Goal: Task Accomplishment & Management: Use online tool/utility

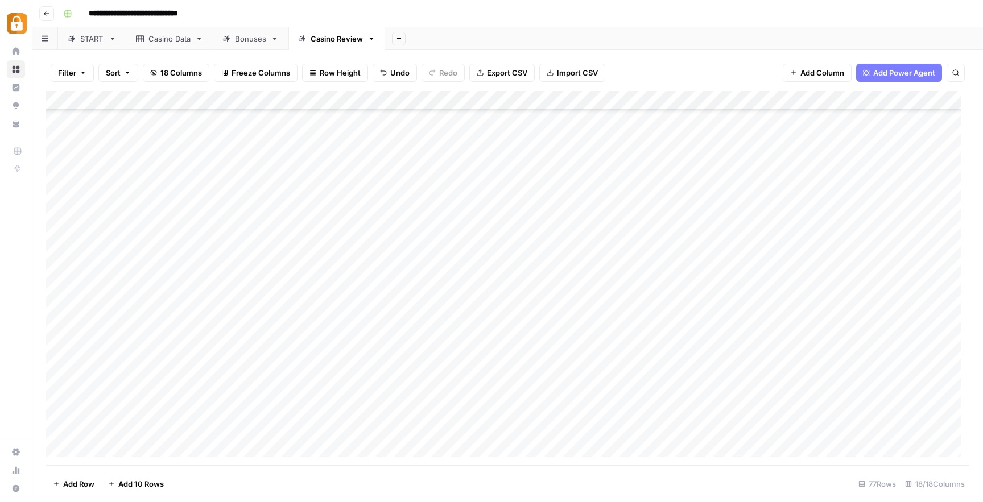
scroll to position [1152, 0]
click at [825, 467] on span "Reload" at bounding box center [832, 468] width 23 height 10
click at [741, 427] on div "Add Column" at bounding box center [507, 278] width 923 height 374
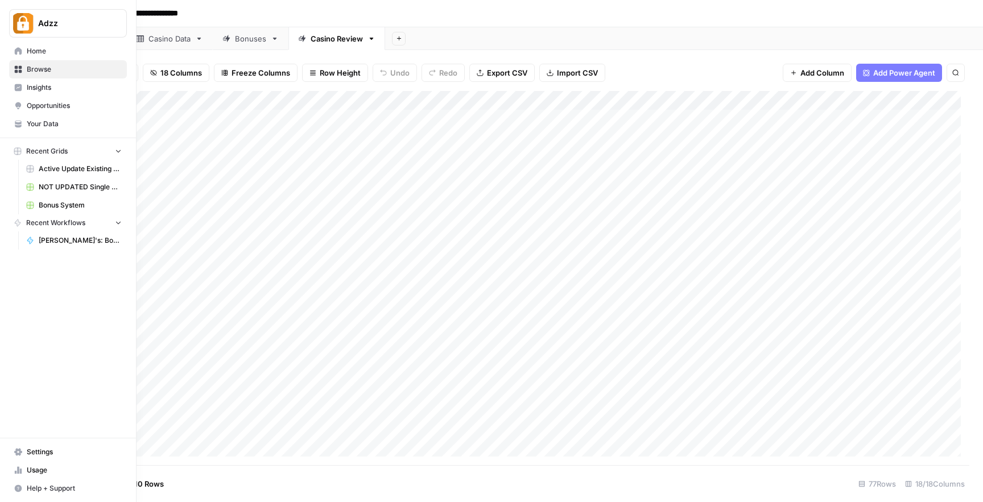
click at [20, 69] on icon at bounding box center [18, 69] width 8 height 8
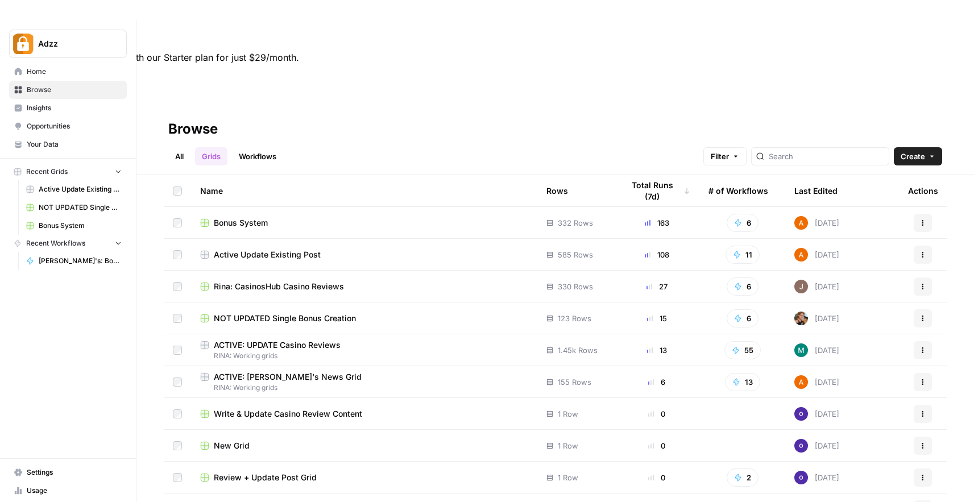
click at [351, 207] on td "Bonus System" at bounding box center [364, 222] width 346 height 31
click at [287, 217] on div "Bonus System" at bounding box center [364, 222] width 328 height 11
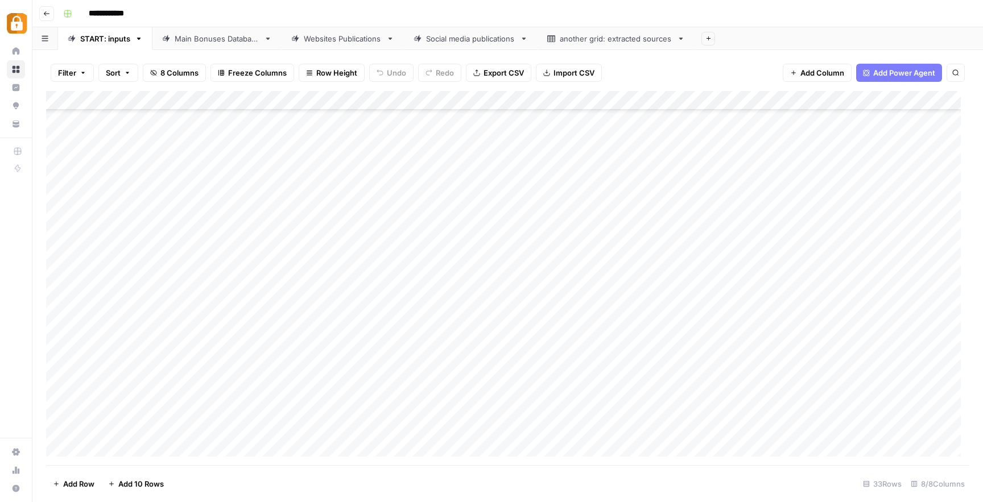
scroll to position [310, 0]
click at [207, 36] on div "Main Bonuses Database" at bounding box center [217, 38] width 85 height 11
click at [60, 290] on div "Add Column" at bounding box center [507, 278] width 923 height 374
click at [846, 289] on div "Add Column" at bounding box center [507, 278] width 923 height 374
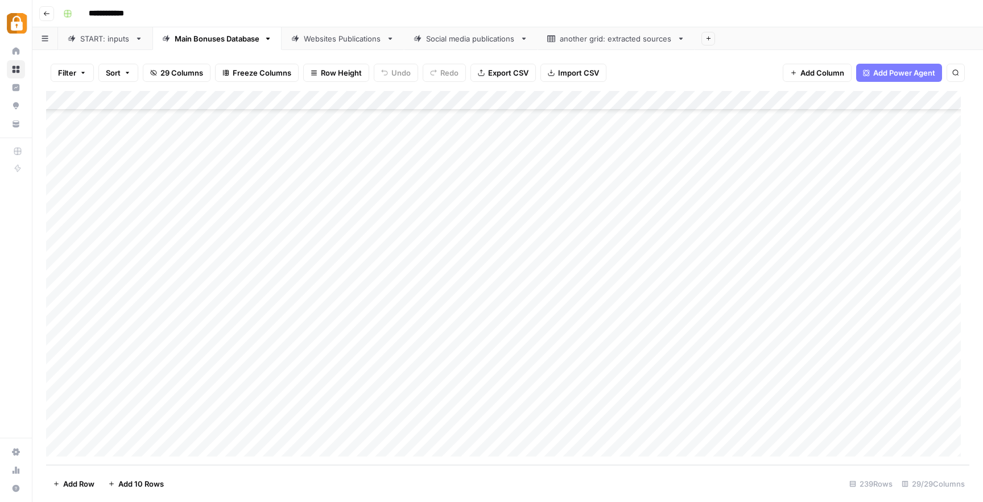
click at [846, 289] on div "Add Column" at bounding box center [507, 278] width 923 height 374
click at [855, 293] on div "Add Column" at bounding box center [507, 278] width 923 height 374
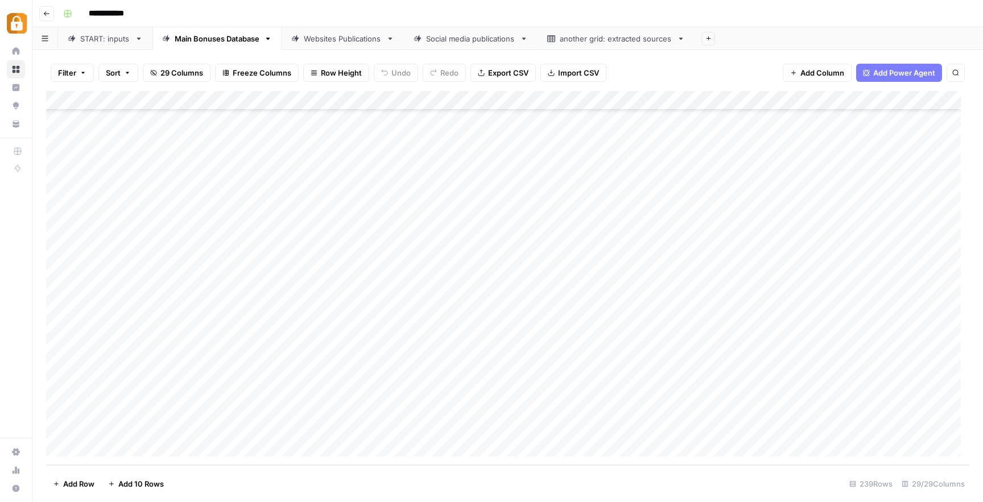
click at [855, 293] on div "Add Column" at bounding box center [507, 278] width 923 height 374
click at [864, 287] on div "Add Column" at bounding box center [507, 278] width 923 height 374
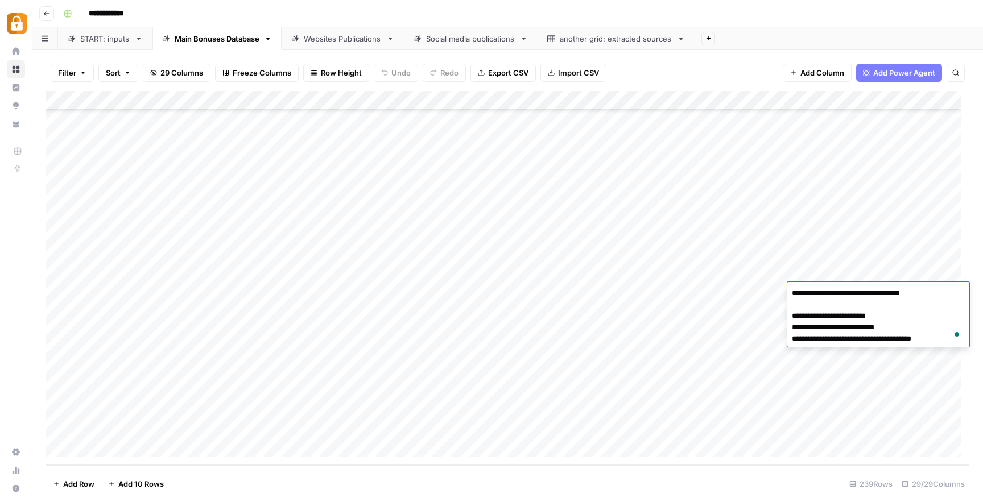
click at [721, 268] on div "Add Column" at bounding box center [507, 278] width 923 height 374
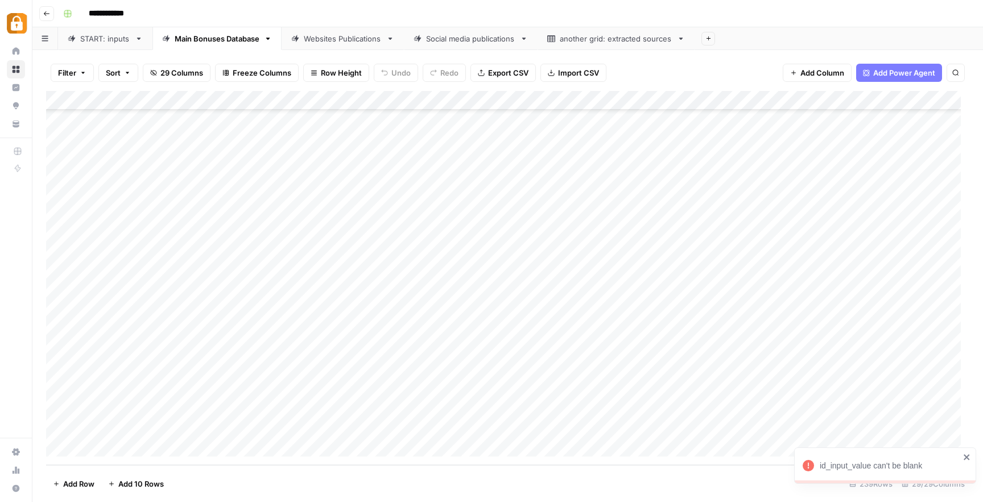
click at [969, 453] on icon "close" at bounding box center [967, 457] width 8 height 9
click at [830, 272] on div "Add Column" at bounding box center [507, 278] width 923 height 374
click at [449, 379] on div "Add Column" at bounding box center [507, 278] width 923 height 374
click at [208, 251] on div "Add Column" at bounding box center [507, 278] width 923 height 374
click at [225, 390] on div "Add Column" at bounding box center [507, 278] width 923 height 374
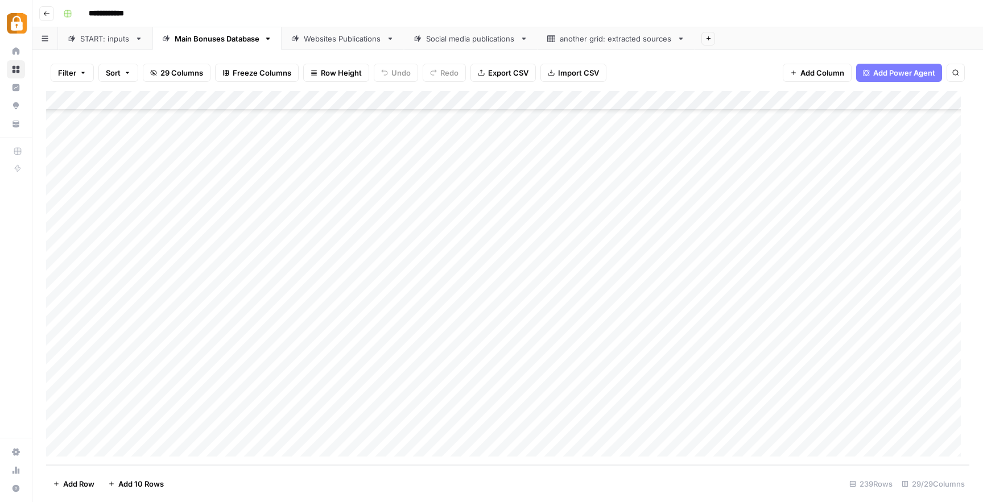
click at [916, 390] on div "Add Column" at bounding box center [507, 278] width 923 height 374
click at [562, 402] on div "Add Column" at bounding box center [507, 278] width 923 height 374
click at [227, 373] on div "Add Column" at bounding box center [507, 278] width 923 height 374
click at [467, 386] on div "Add Column" at bounding box center [507, 278] width 923 height 374
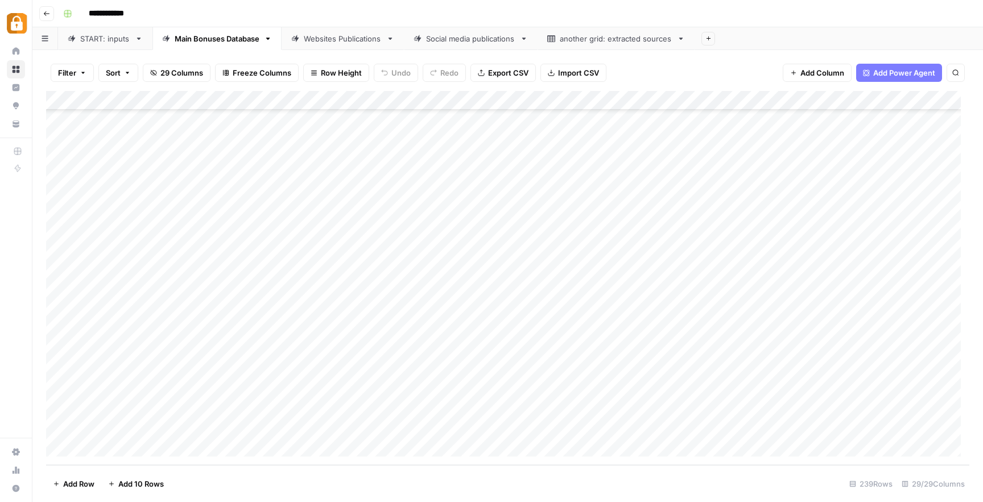
click at [276, 251] on div "Add Column" at bounding box center [507, 278] width 923 height 374
click at [549, 267] on div "Add Column" at bounding box center [507, 278] width 923 height 374
click at [455, 42] on div "Social media publications" at bounding box center [470, 38] width 89 height 11
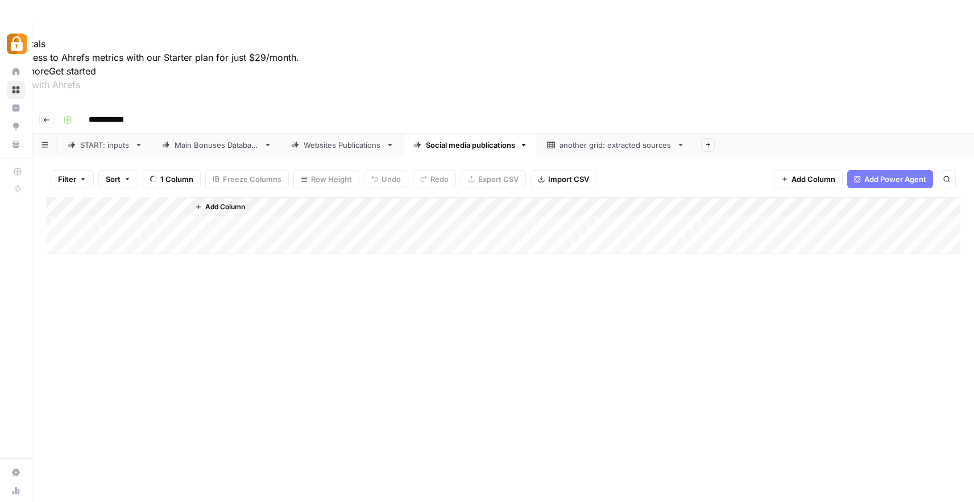
click at [216, 139] on div "Main Bonuses Database" at bounding box center [217, 144] width 85 height 11
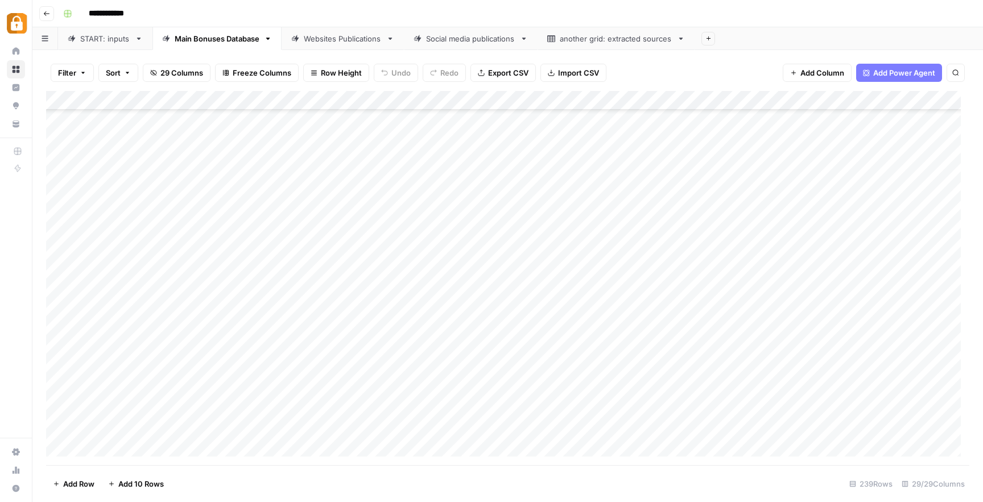
scroll to position [4293, 0]
drag, startPoint x: 413, startPoint y: 398, endPoint x: 420, endPoint y: 435, distance: 37.6
click at [420, 435] on div "Add Column" at bounding box center [507, 278] width 923 height 374
click at [825, 388] on div "Add Column" at bounding box center [507, 278] width 923 height 374
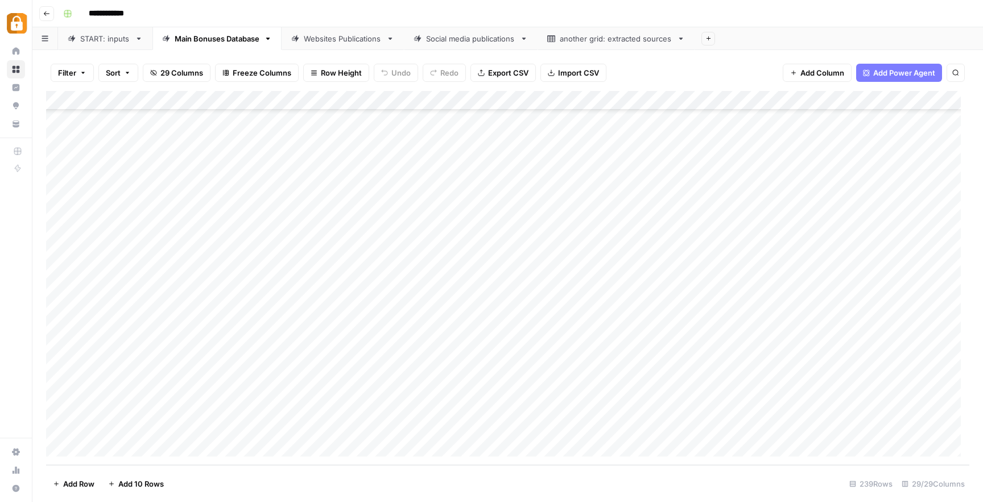
click at [825, 388] on div "Add Column" at bounding box center [507, 278] width 923 height 374
click at [400, 374] on div "Add Column" at bounding box center [507, 278] width 923 height 374
click at [404, 390] on div "Add Column" at bounding box center [507, 278] width 923 height 374
click at [563, 350] on div "Add Column" at bounding box center [507, 278] width 923 height 374
click at [610, 271] on div "Add Column" at bounding box center [507, 278] width 923 height 374
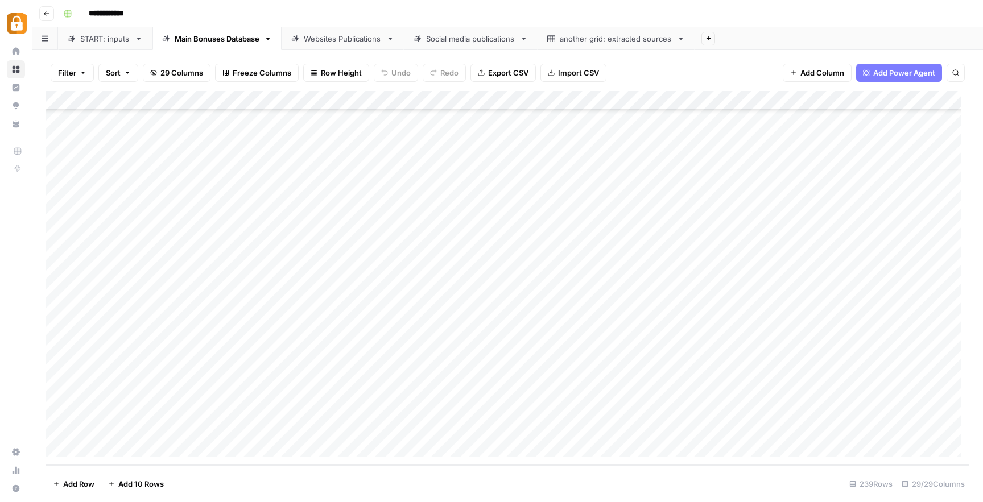
click at [426, 250] on div "Add Column" at bounding box center [507, 278] width 923 height 374
click at [882, 250] on div "Add Column" at bounding box center [507, 278] width 923 height 374
click at [559, 288] on div "Add Column" at bounding box center [507, 278] width 923 height 374
click at [884, 254] on div "Add Column" at bounding box center [507, 278] width 923 height 374
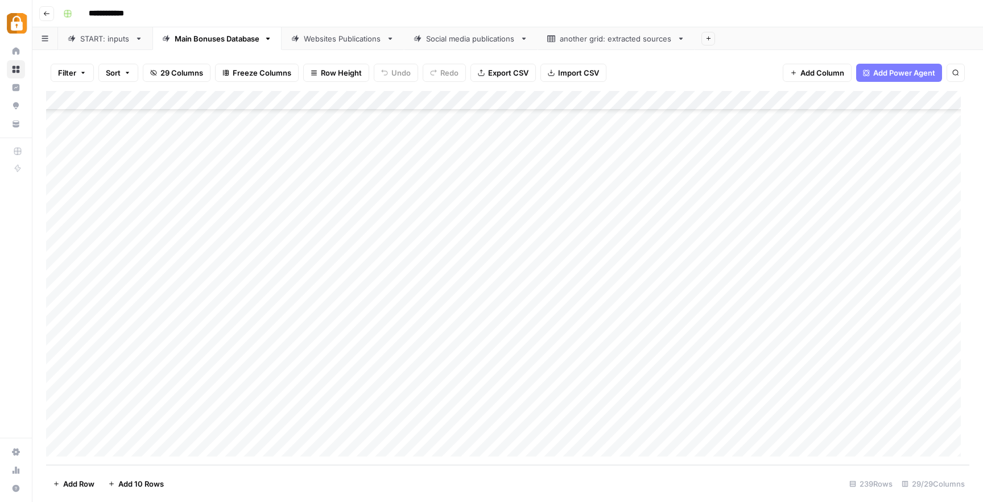
click at [884, 254] on div "Add Column" at bounding box center [507, 278] width 923 height 374
click at [636, 298] on div "Add Column" at bounding box center [507, 278] width 923 height 374
click at [581, 308] on div "Add Column" at bounding box center [507, 278] width 923 height 374
